Goal: Task Accomplishment & Management: Complete application form

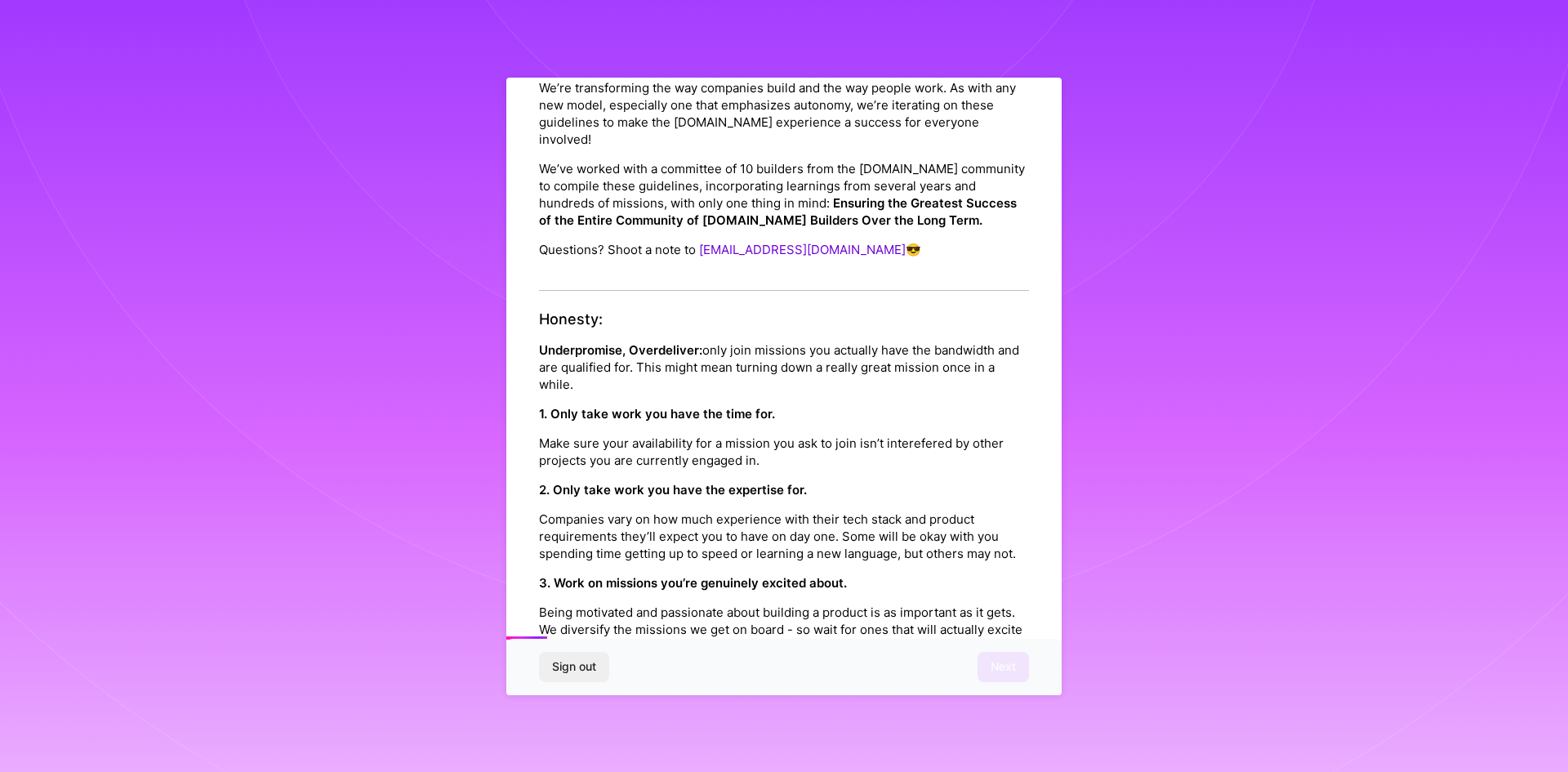
drag, startPoint x: 747, startPoint y: 655, endPoint x: 751, endPoint y: 685, distance: 30.3
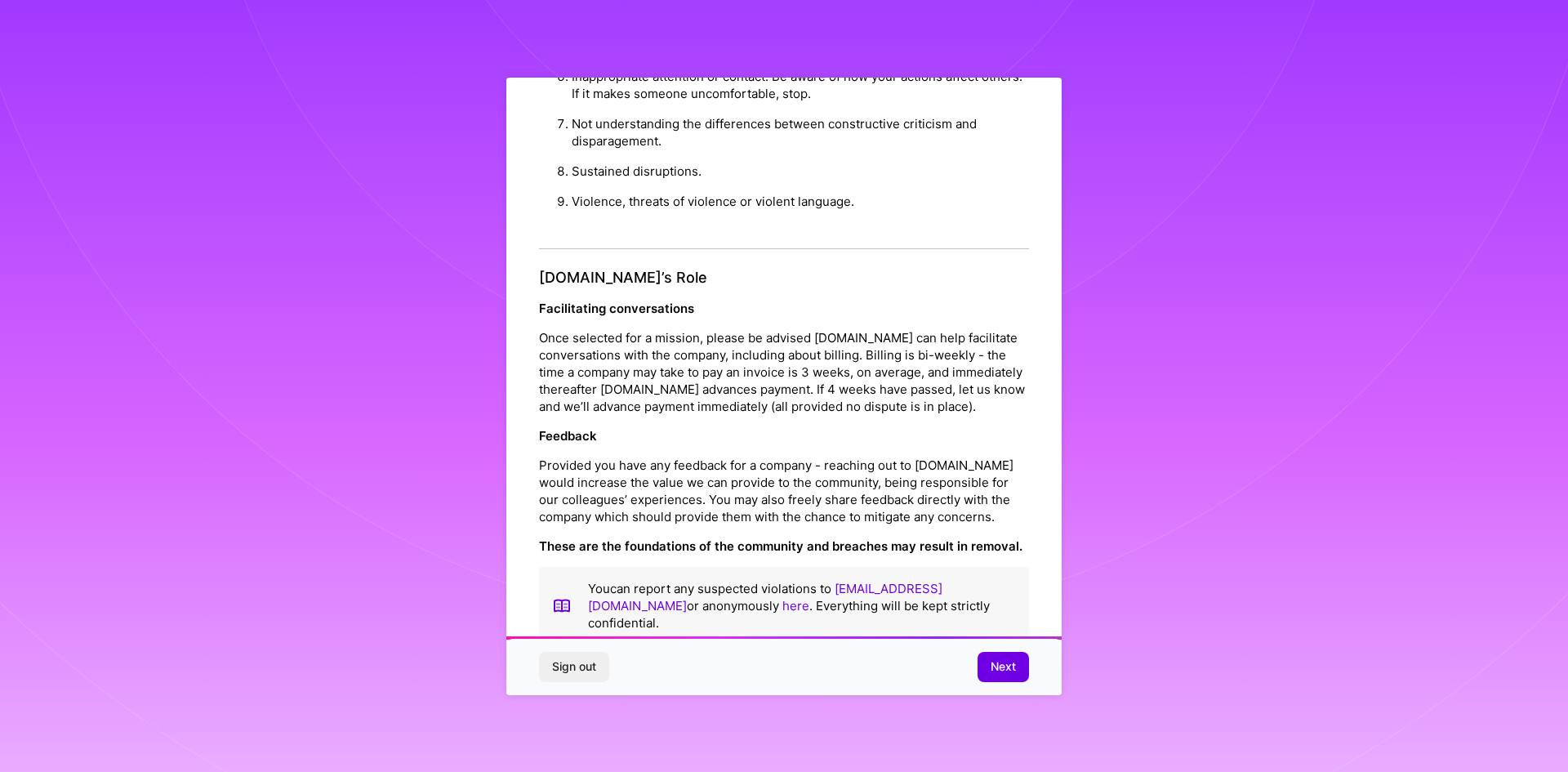
scroll to position [1742, 0]
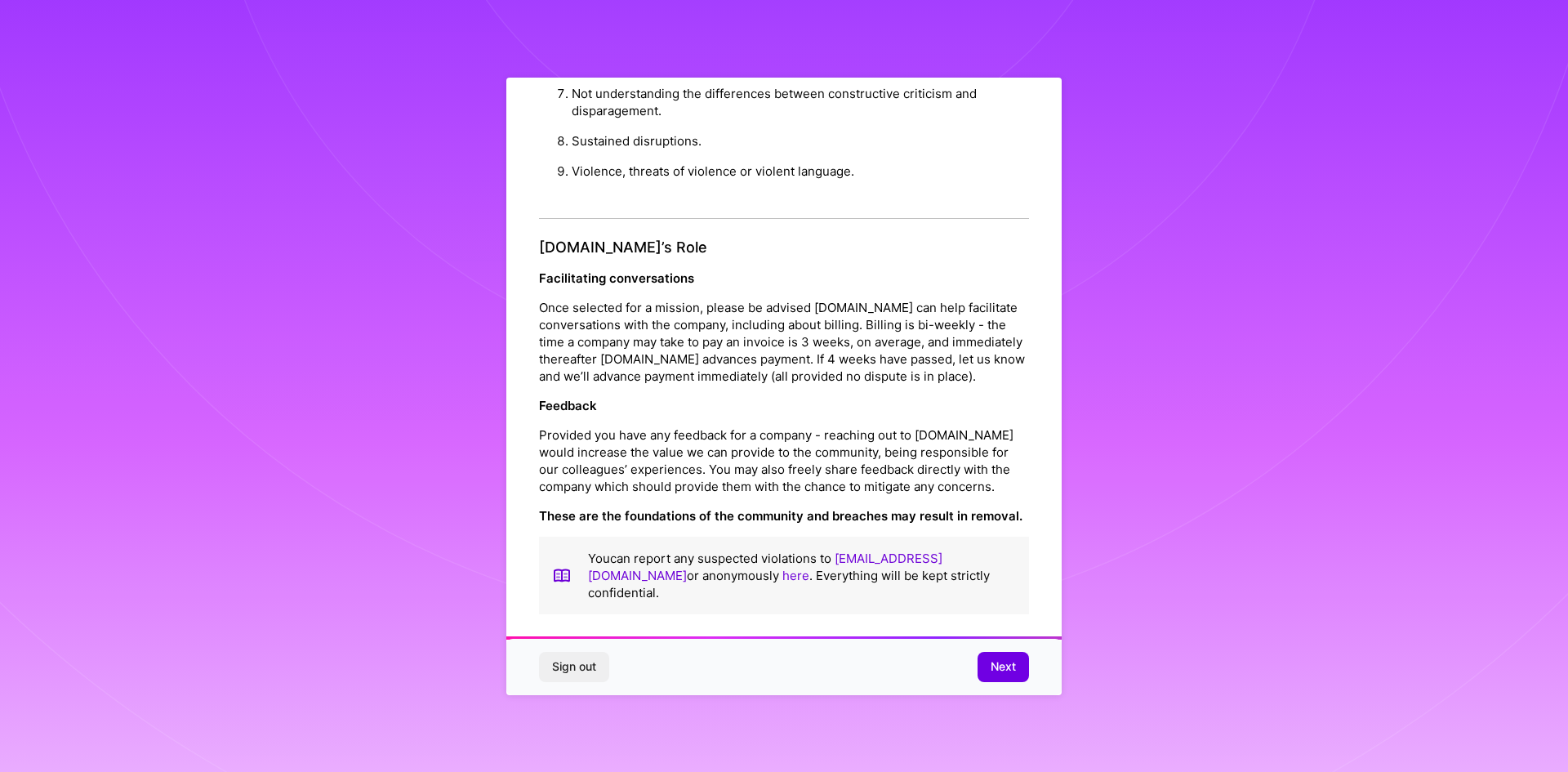
drag, startPoint x: 753, startPoint y: 412, endPoint x: 767, endPoint y: 595, distance: 183.5
click at [1022, 674] on button "Next" at bounding box center [1004, 666] width 51 height 30
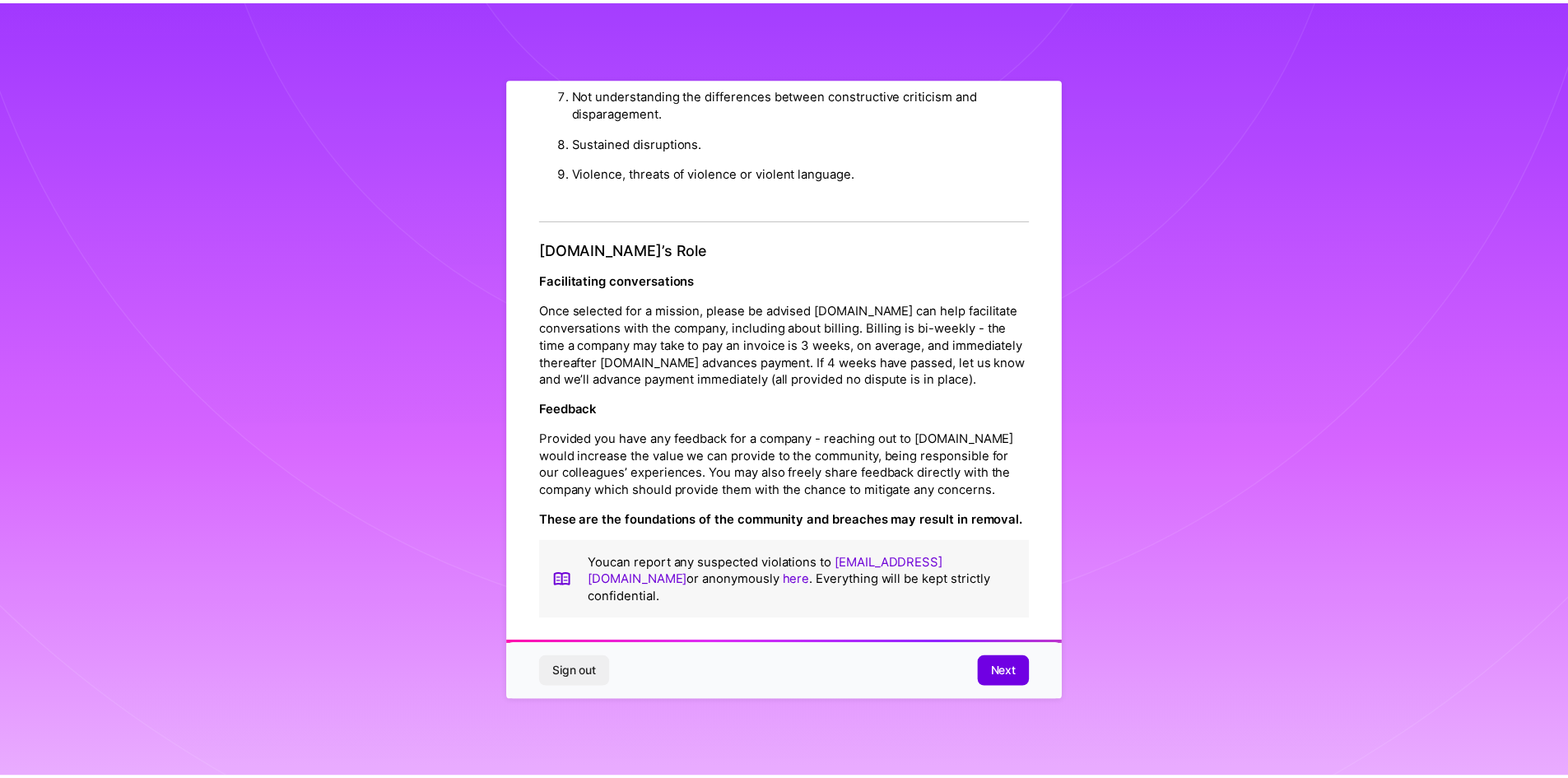
scroll to position [0, 0]
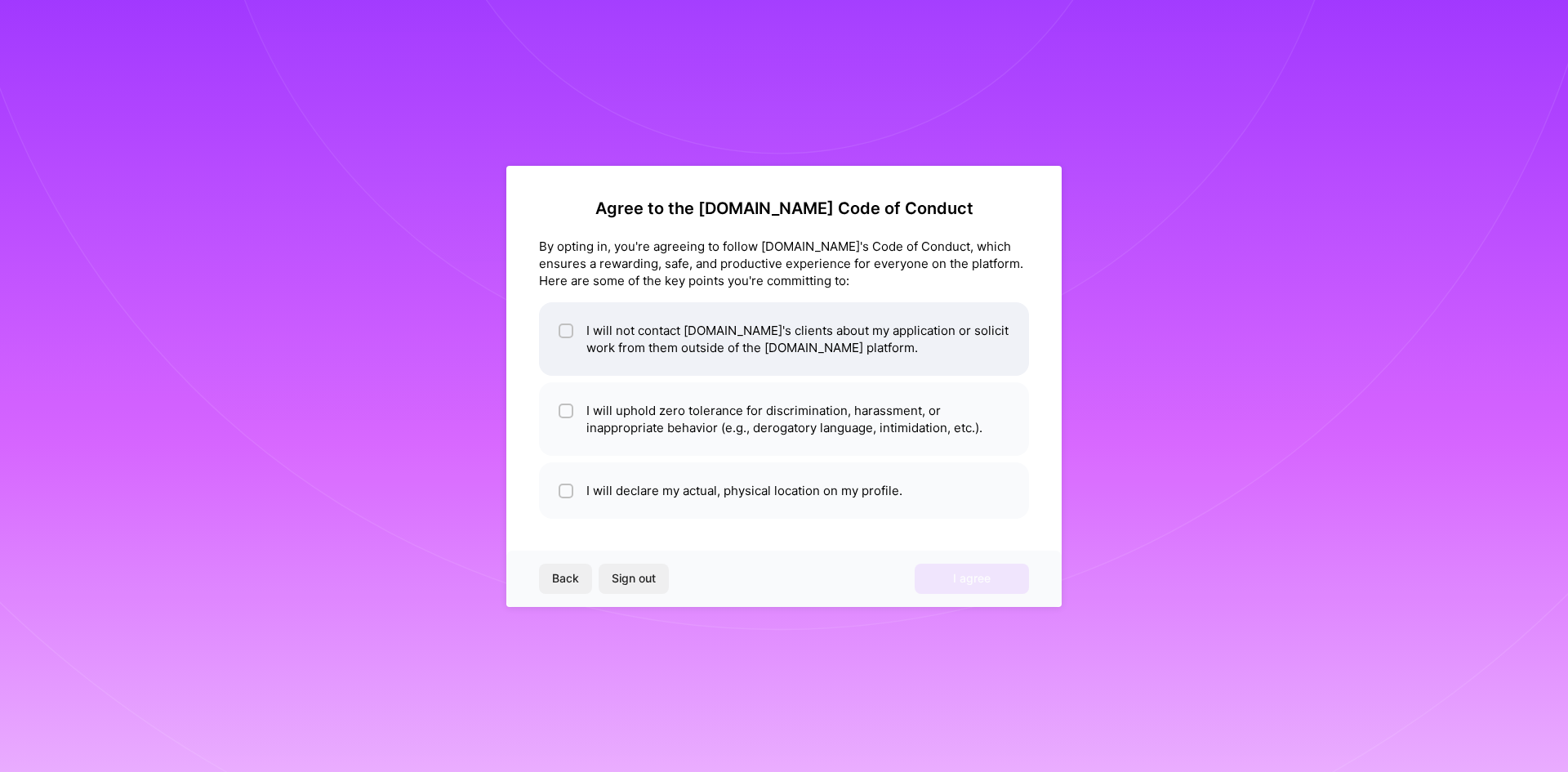
click at [680, 355] on li "I will not contact [DOMAIN_NAME]'s clients about my application or solicit work…" at bounding box center [784, 339] width 490 height 73
click at [712, 350] on li "I will not contact [DOMAIN_NAME]'s clients about my application or solicit work…" at bounding box center [784, 339] width 490 height 73
click at [698, 360] on li "I will not contact [DOMAIN_NAME]'s clients about my application or solicit work…" at bounding box center [784, 339] width 490 height 73
checkbox input "false"
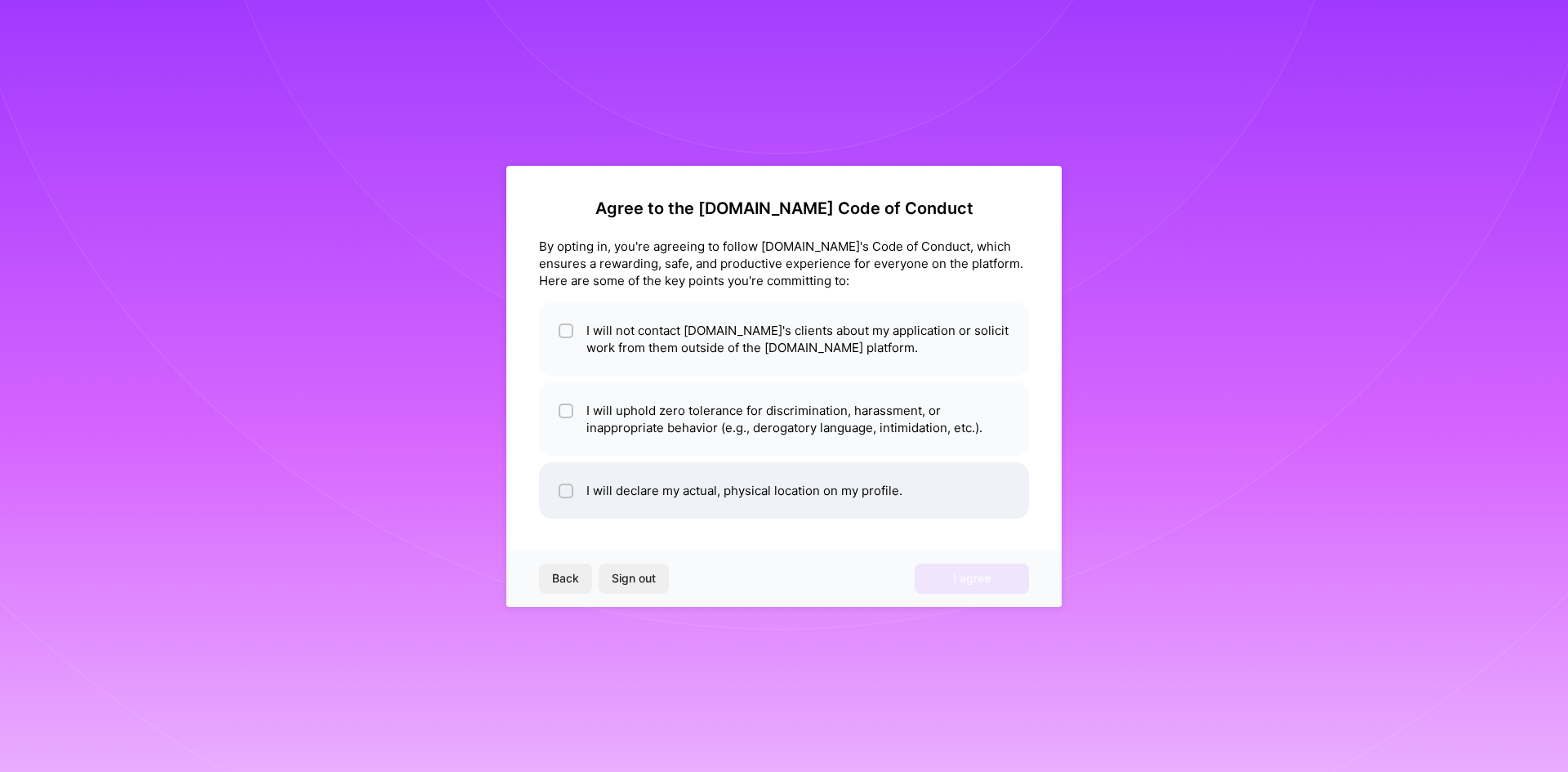
click at [692, 495] on li "I will declare my actual, physical location on my profile." at bounding box center [784, 490] width 490 height 56
checkbox input "true"
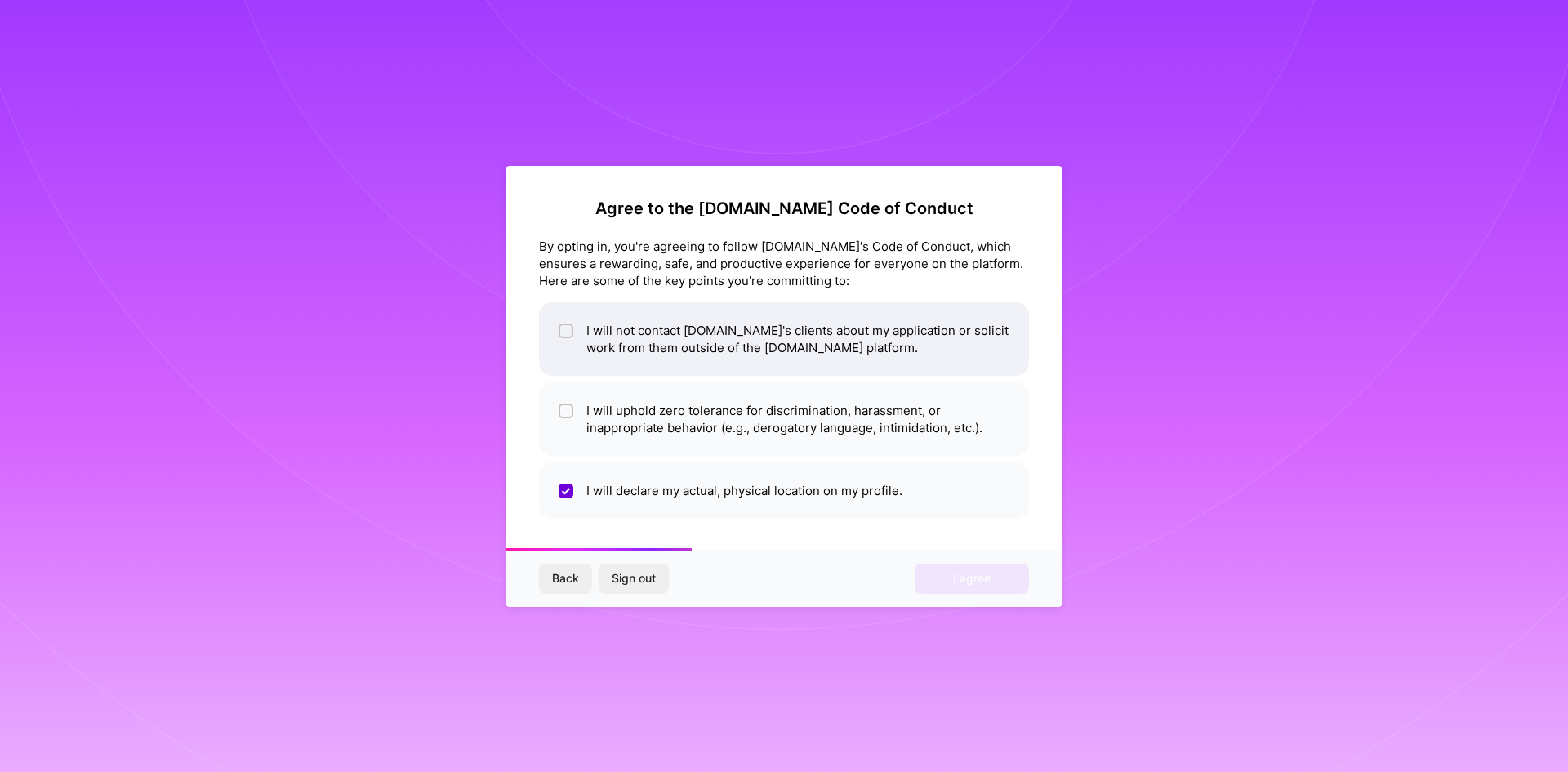
click at [838, 336] on li "I will not contact [DOMAIN_NAME]'s clients about my application or solicit work…" at bounding box center [784, 339] width 490 height 73
checkbox input "true"
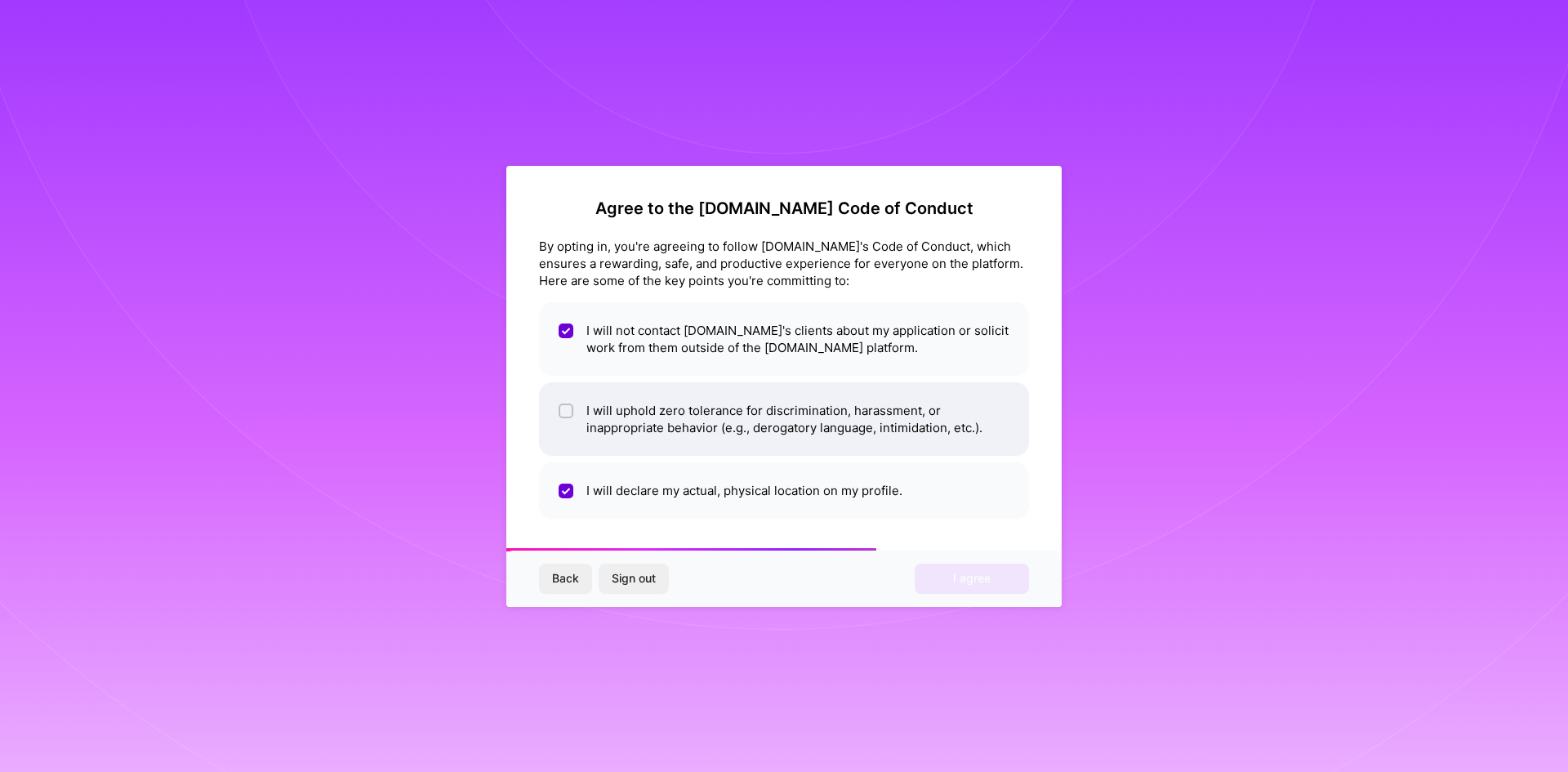
click at [827, 401] on li "I will uphold zero tolerance for discrimination, harassment, or inappropriate b…" at bounding box center [784, 419] width 490 height 73
checkbox input "true"
click at [977, 572] on span "I agree" at bounding box center [972, 578] width 37 height 16
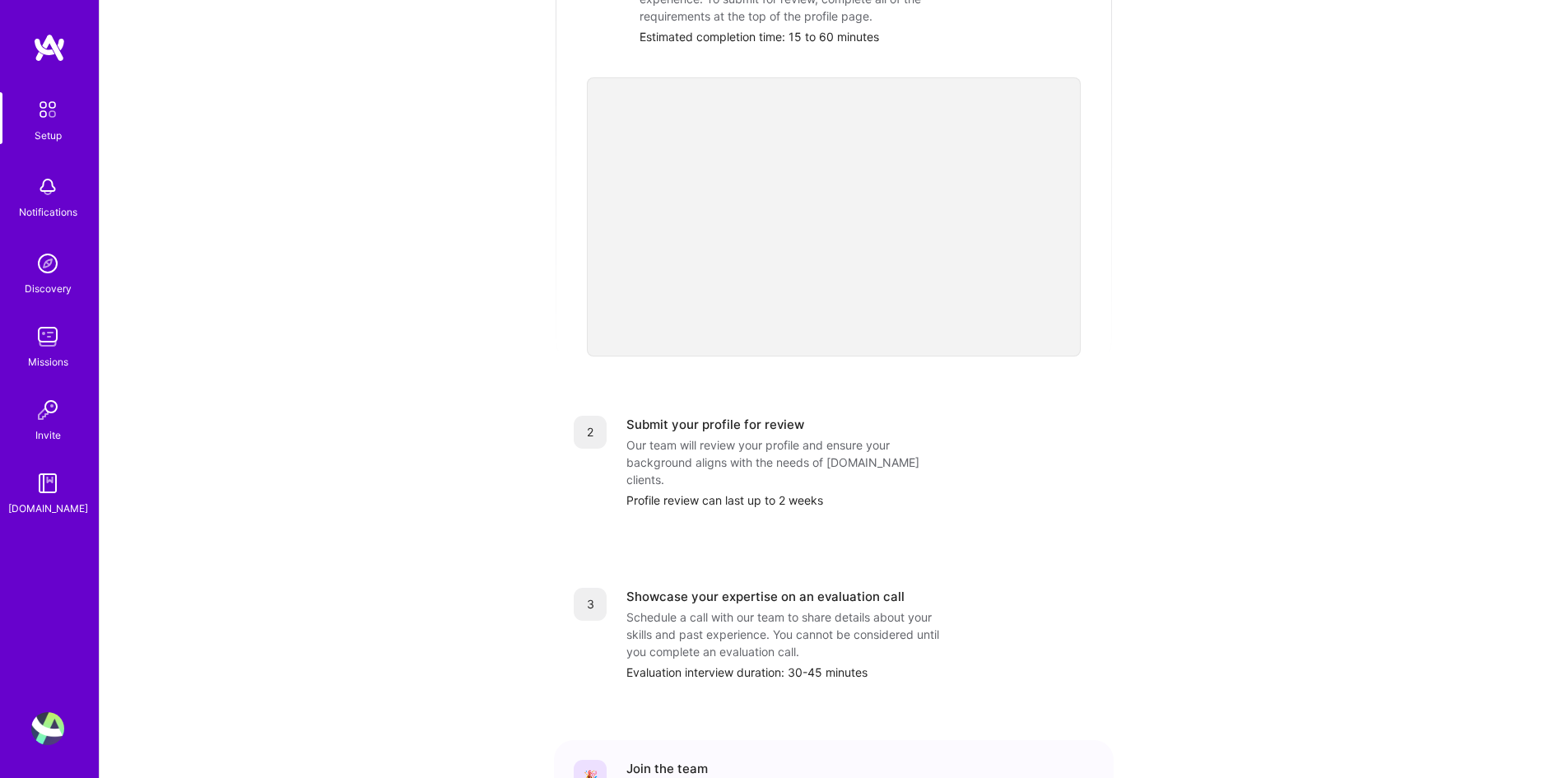
drag, startPoint x: 433, startPoint y: 275, endPoint x: 436, endPoint y: 424, distance: 149.0
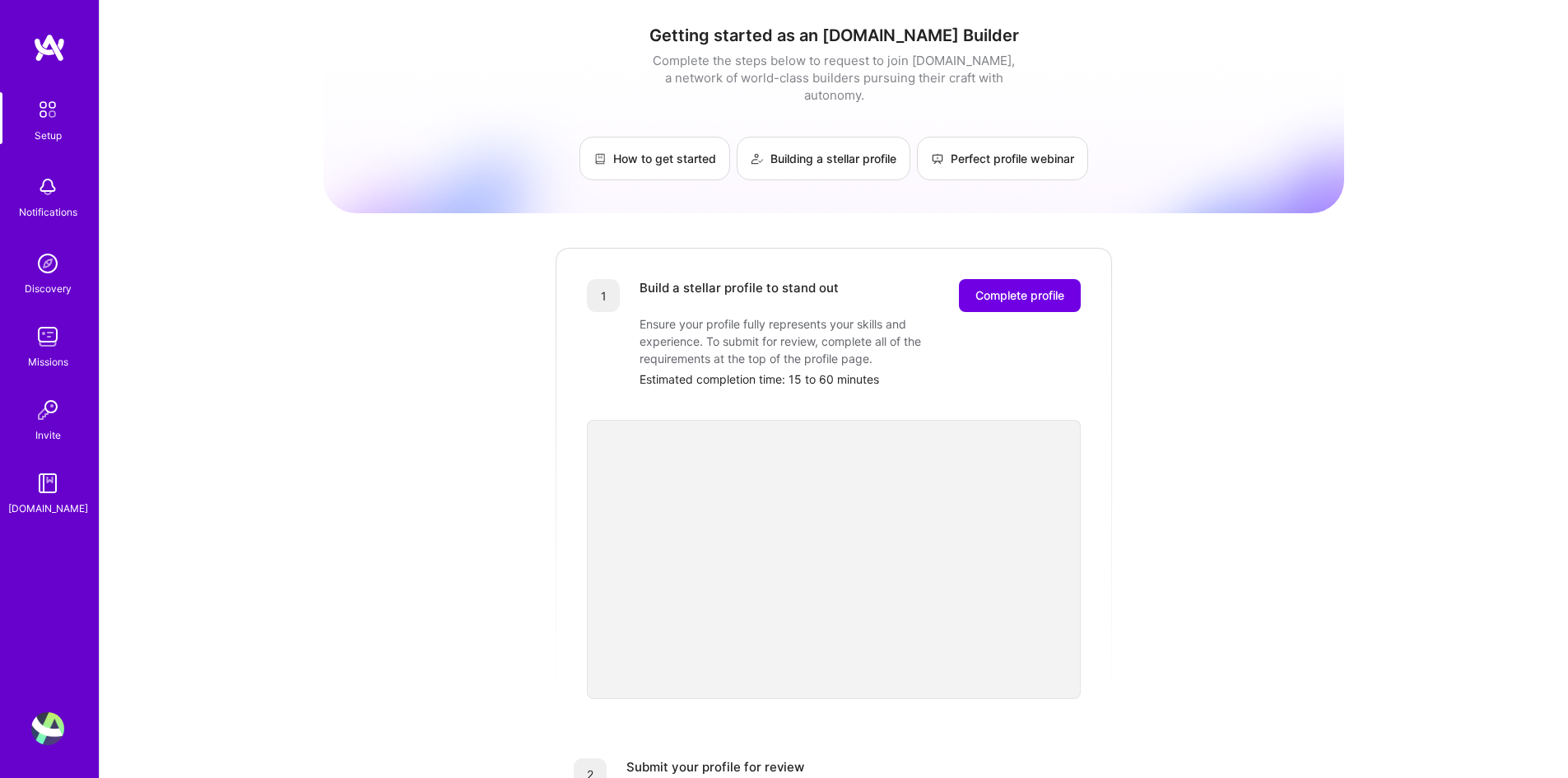
drag, startPoint x: 446, startPoint y: 335, endPoint x: 446, endPoint y: 295, distance: 40.0
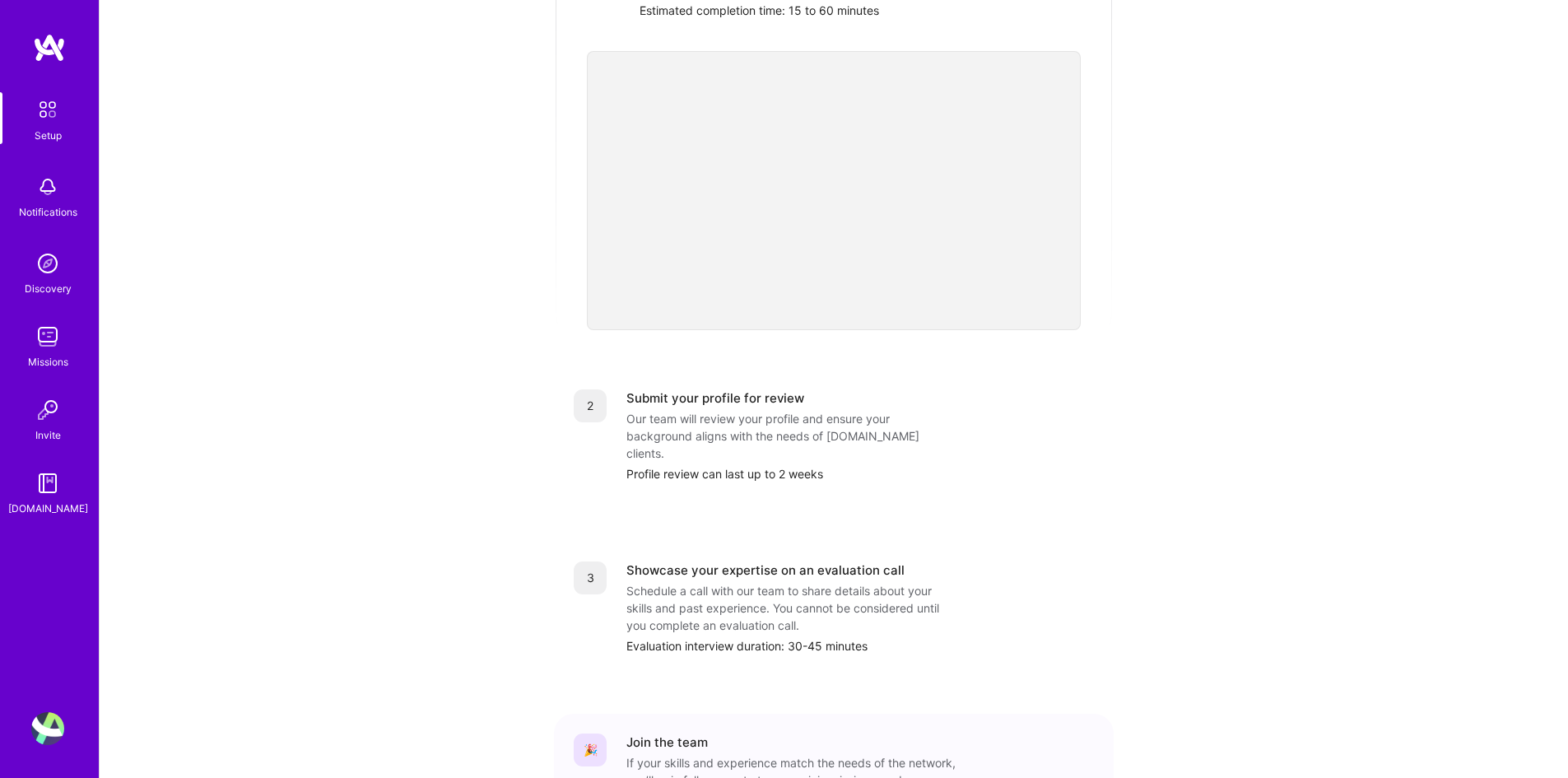
scroll to position [473, 0]
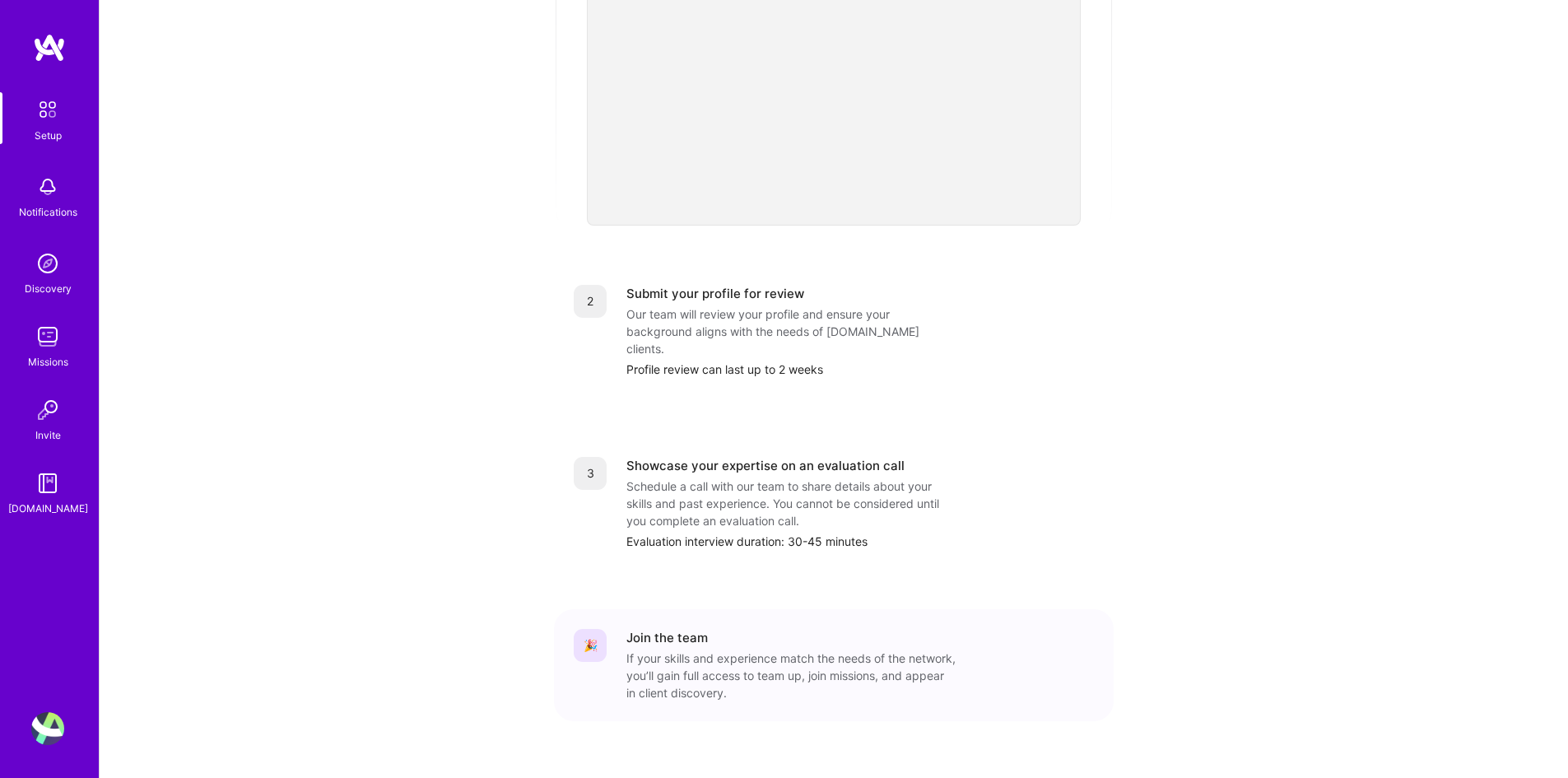
drag, startPoint x: 442, startPoint y: 407, endPoint x: 442, endPoint y: 485, distance: 78.0
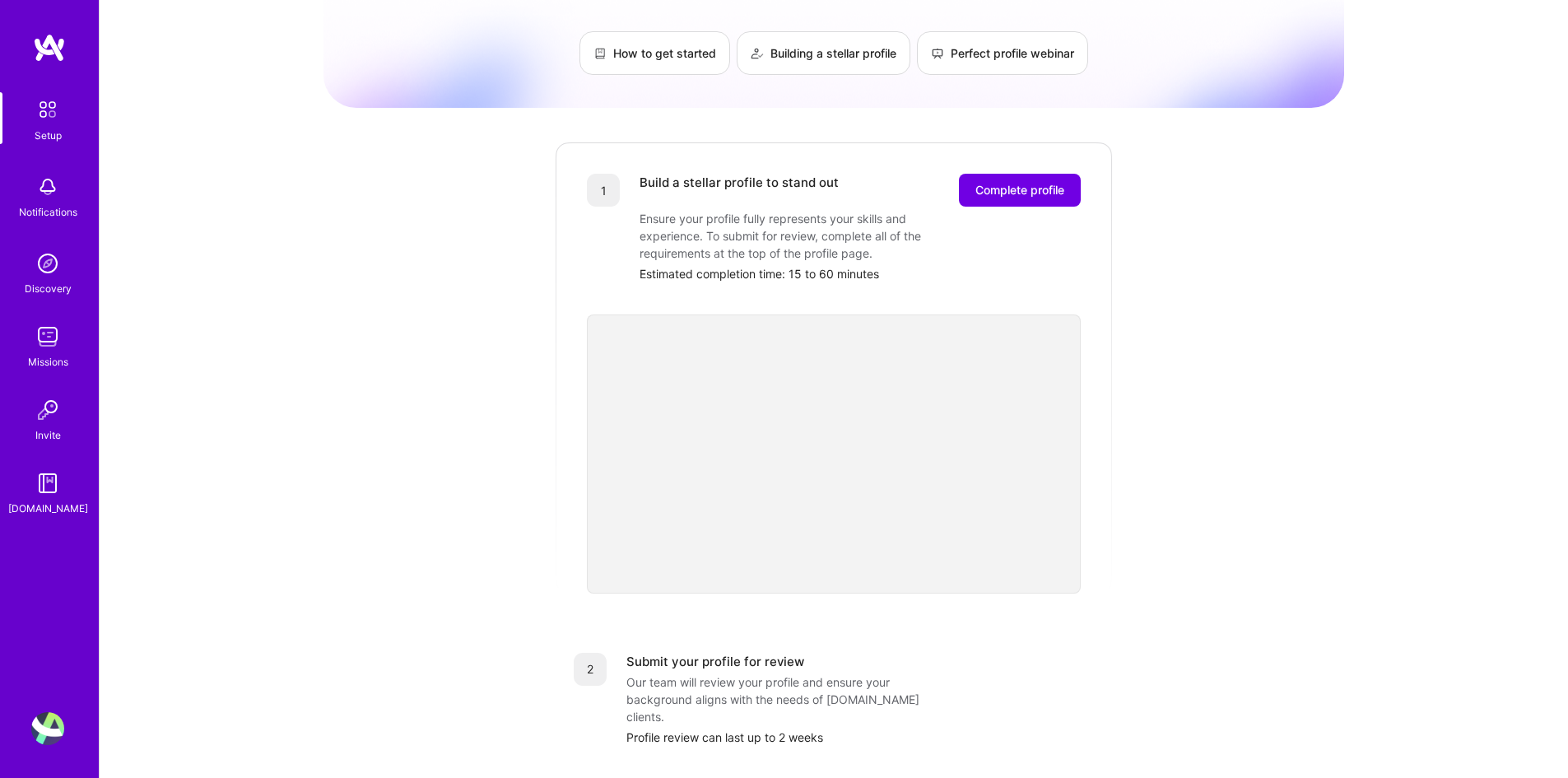
scroll to position [0, 0]
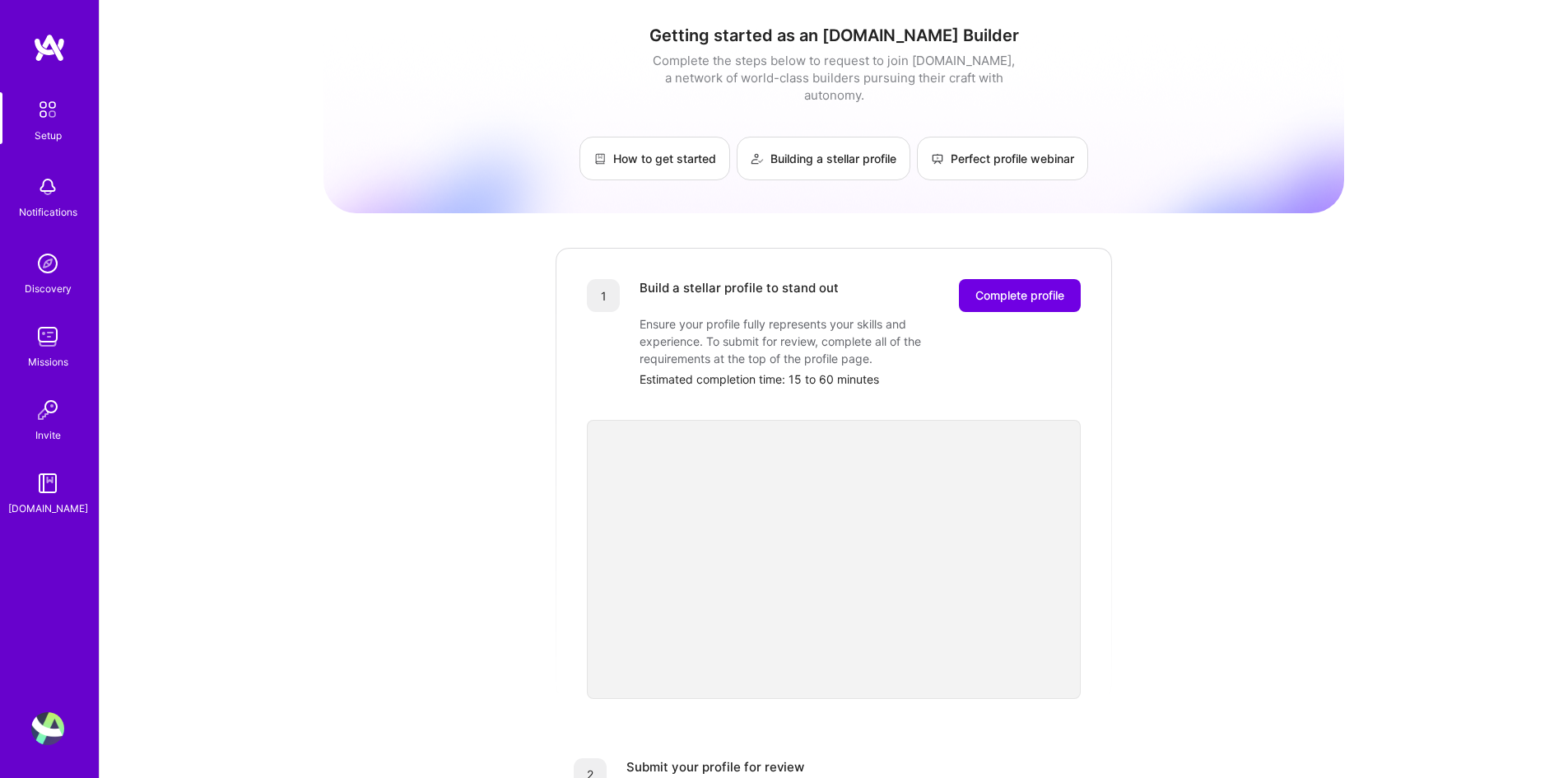
drag, startPoint x: 461, startPoint y: 431, endPoint x: 458, endPoint y: 322, distance: 109.0
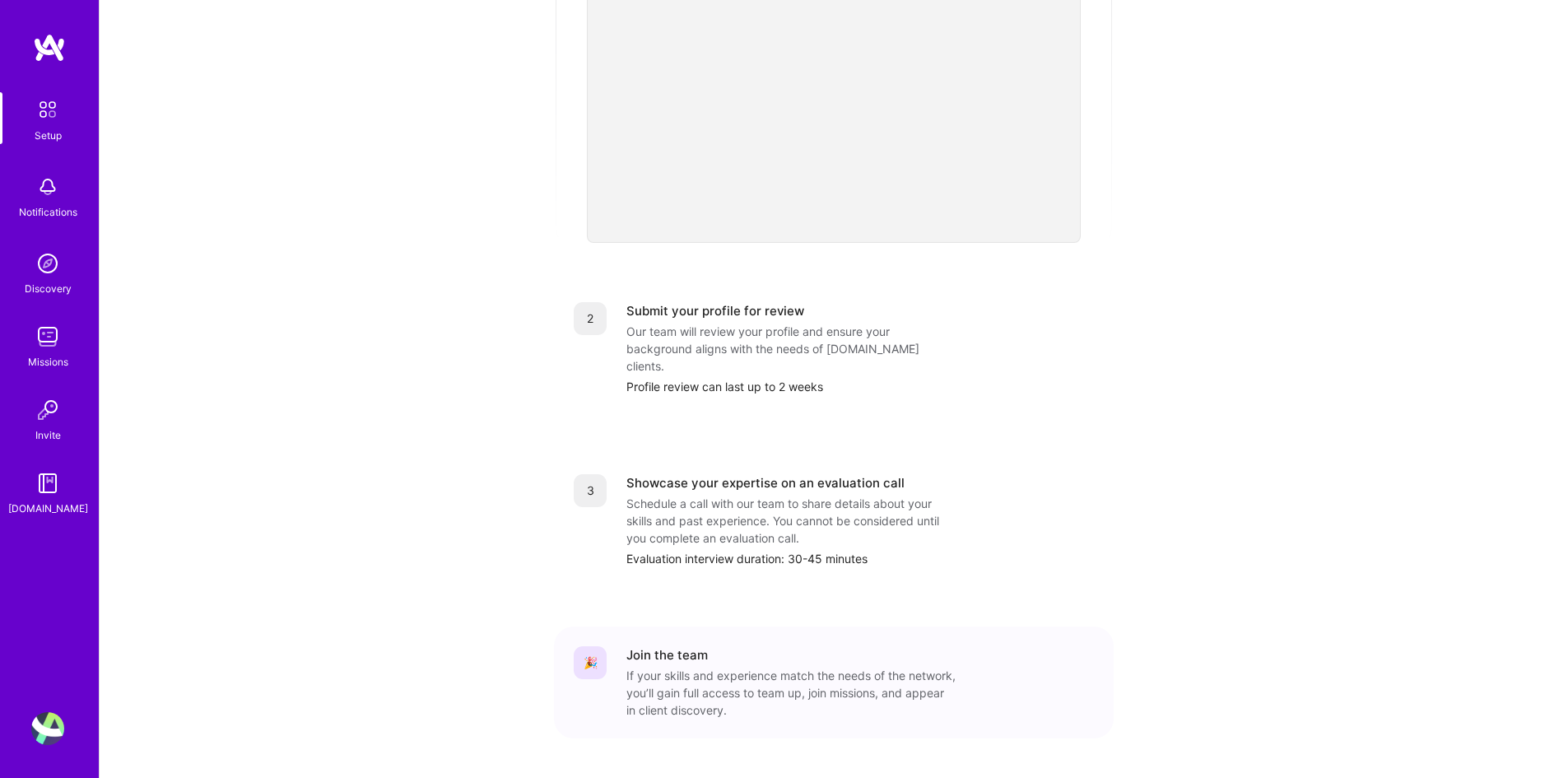
scroll to position [473, 0]
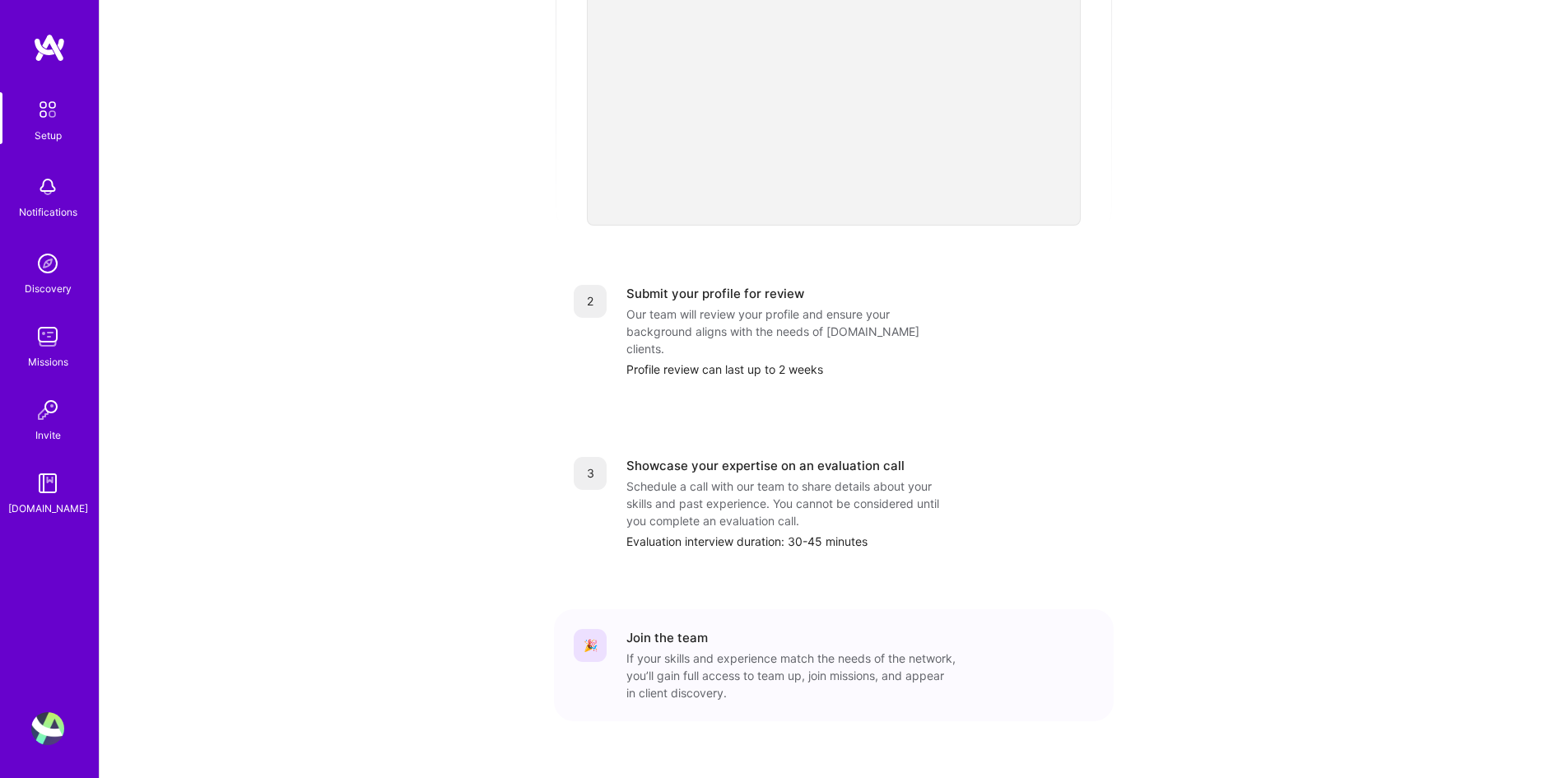
drag, startPoint x: 356, startPoint y: 283, endPoint x: 365, endPoint y: 404, distance: 121.3
drag, startPoint x: 356, startPoint y: 375, endPoint x: 363, endPoint y: 436, distance: 61.4
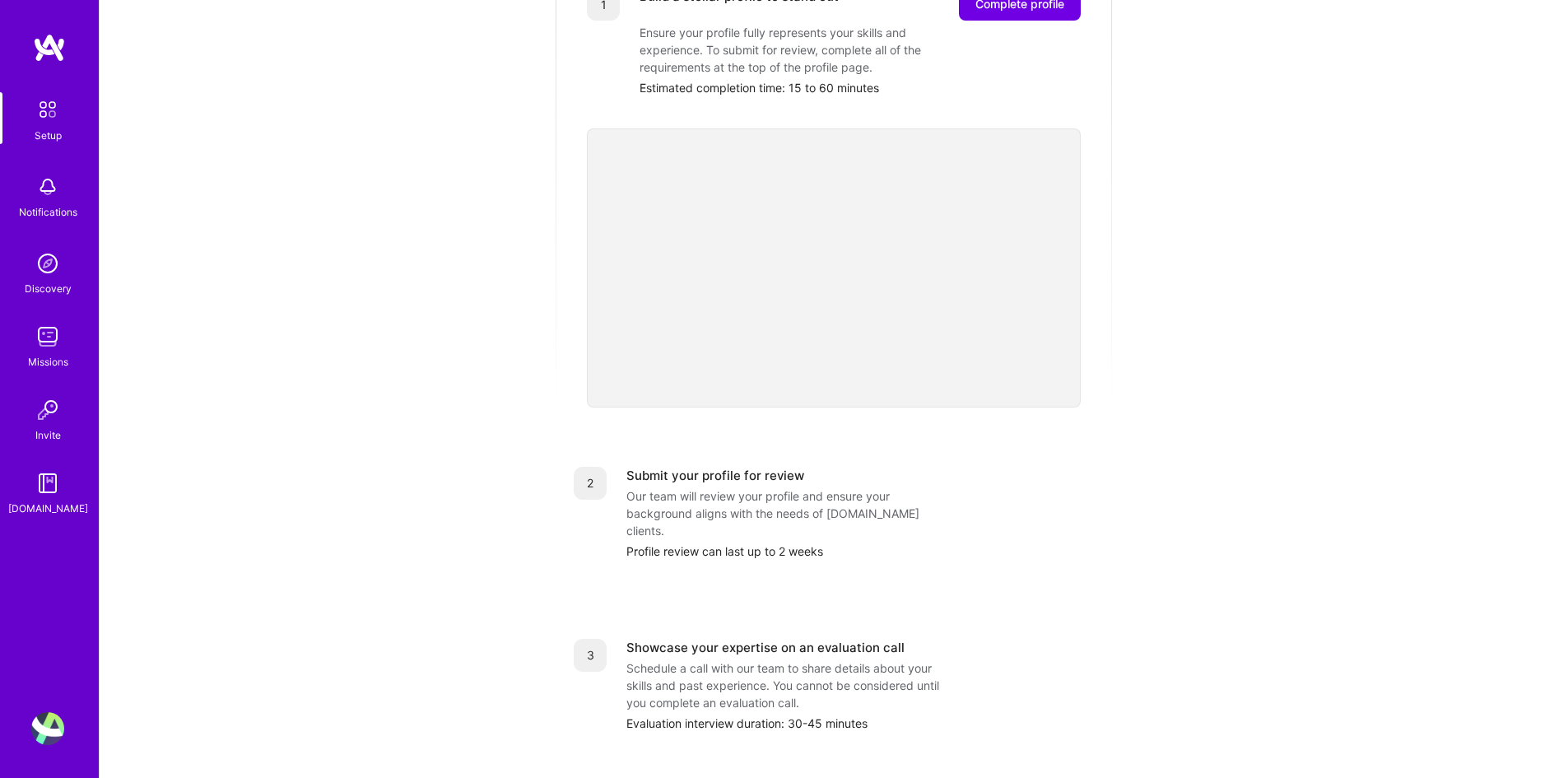
scroll to position [0, 0]
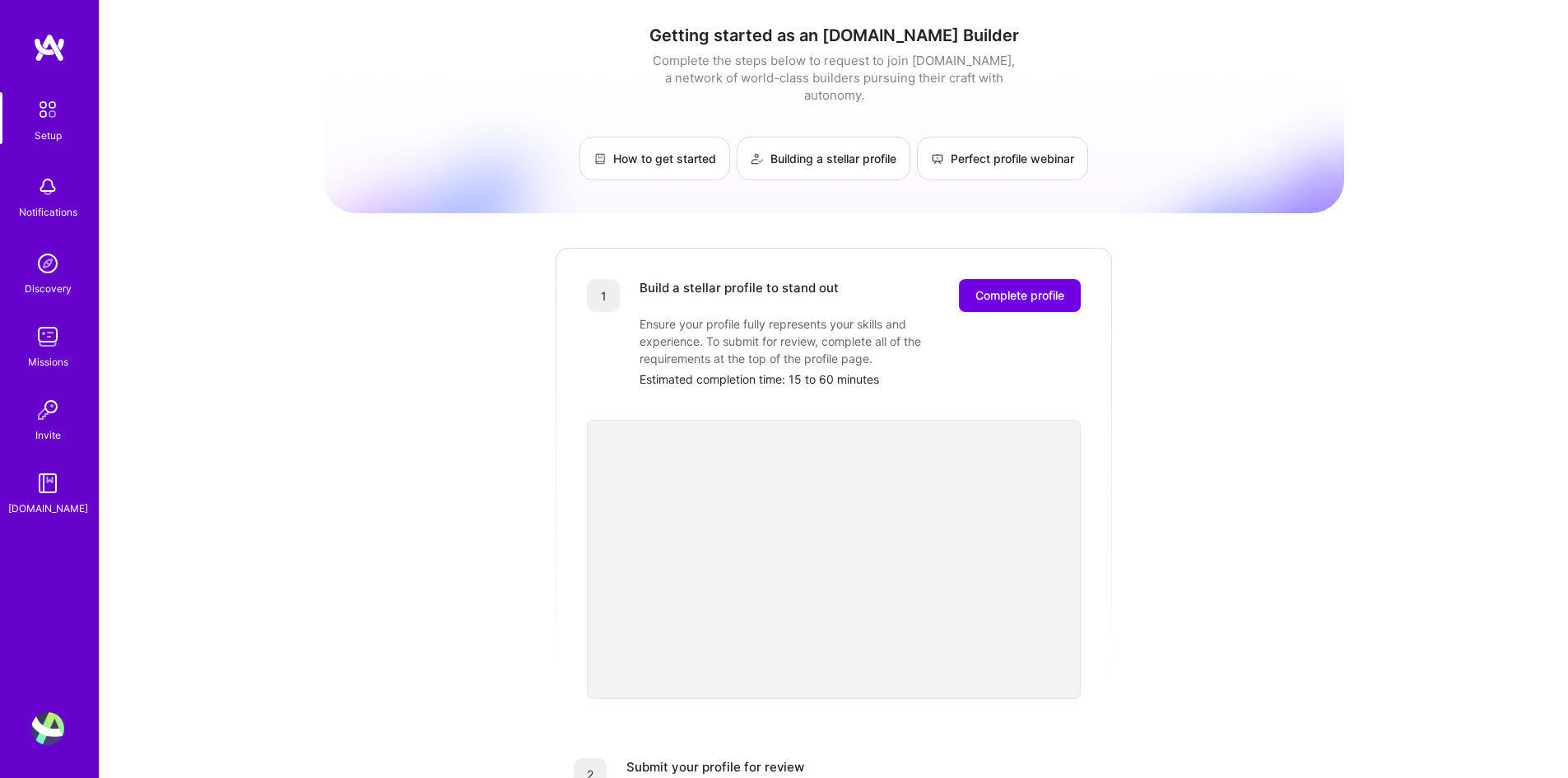
drag, startPoint x: 391, startPoint y: 479, endPoint x: 357, endPoint y: 287, distance: 195.0
